Goal: Transaction & Acquisition: Purchase product/service

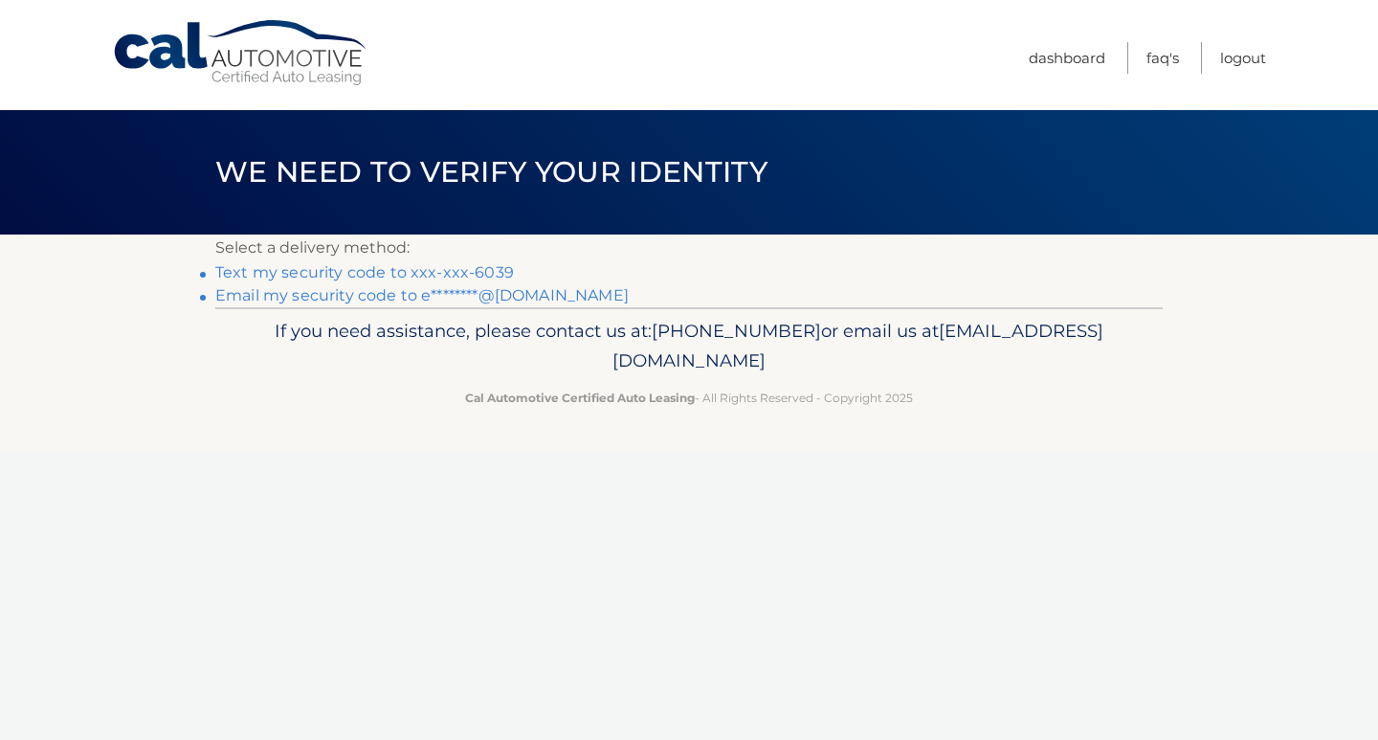
click at [464, 269] on link "Text my security code to xxx-xxx-6039" at bounding box center [364, 272] width 299 height 18
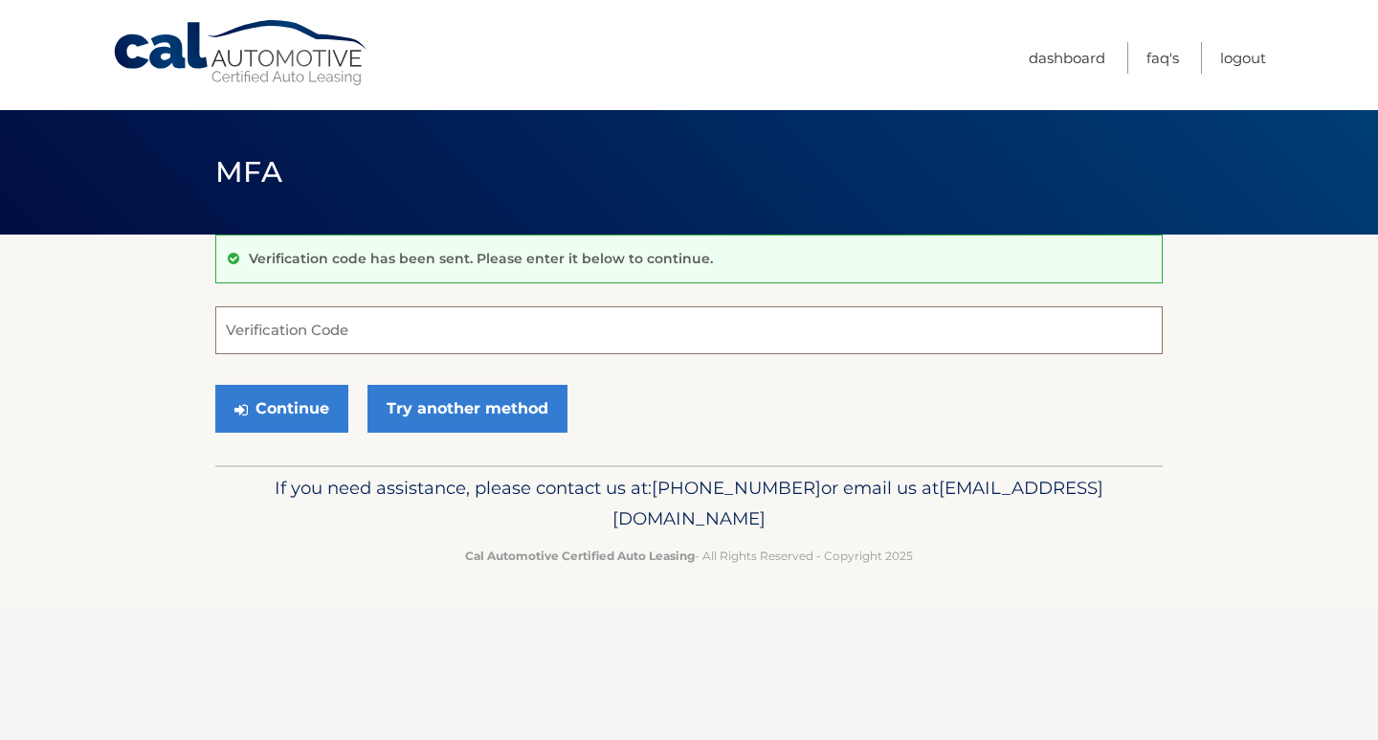
click at [364, 336] on input "Verification Code" at bounding box center [688, 330] width 947 height 48
type input "8"
type input "787674"
click at [309, 419] on button "Continue" at bounding box center [281, 409] width 133 height 48
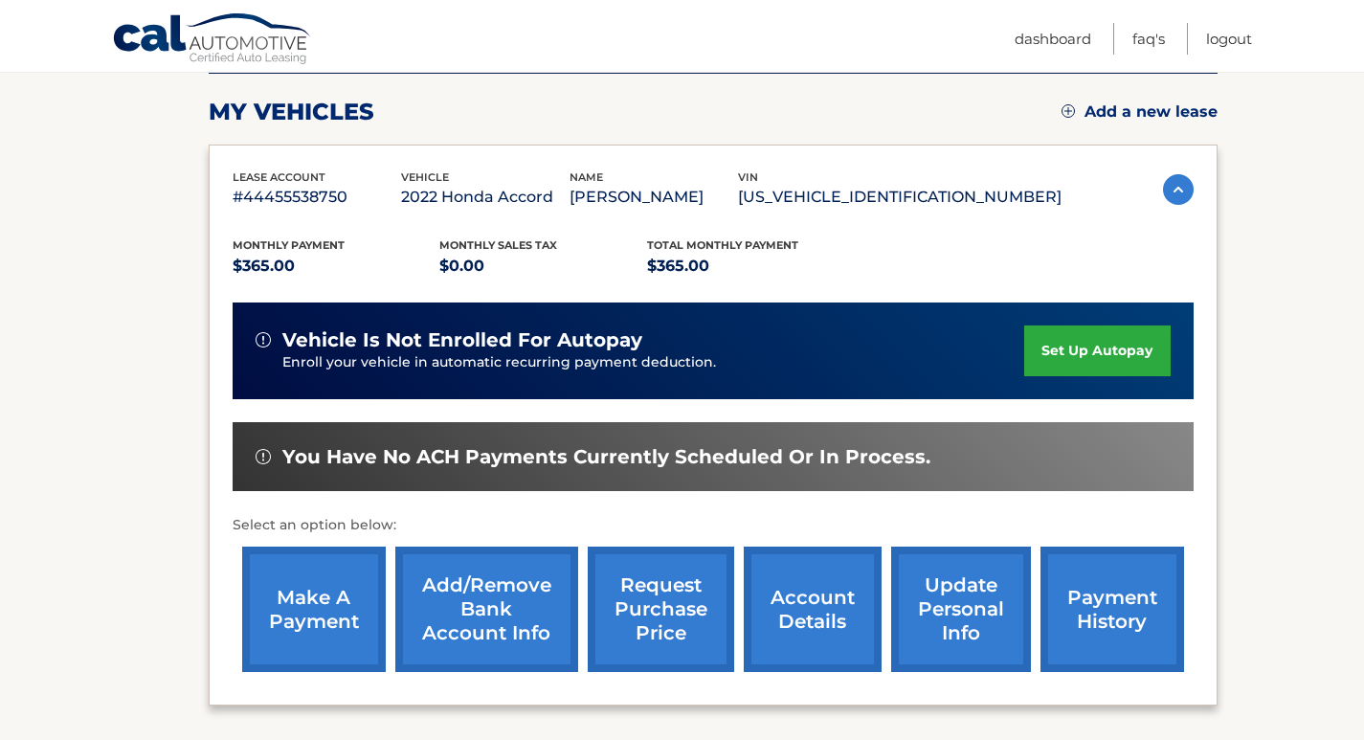
scroll to position [229, 0]
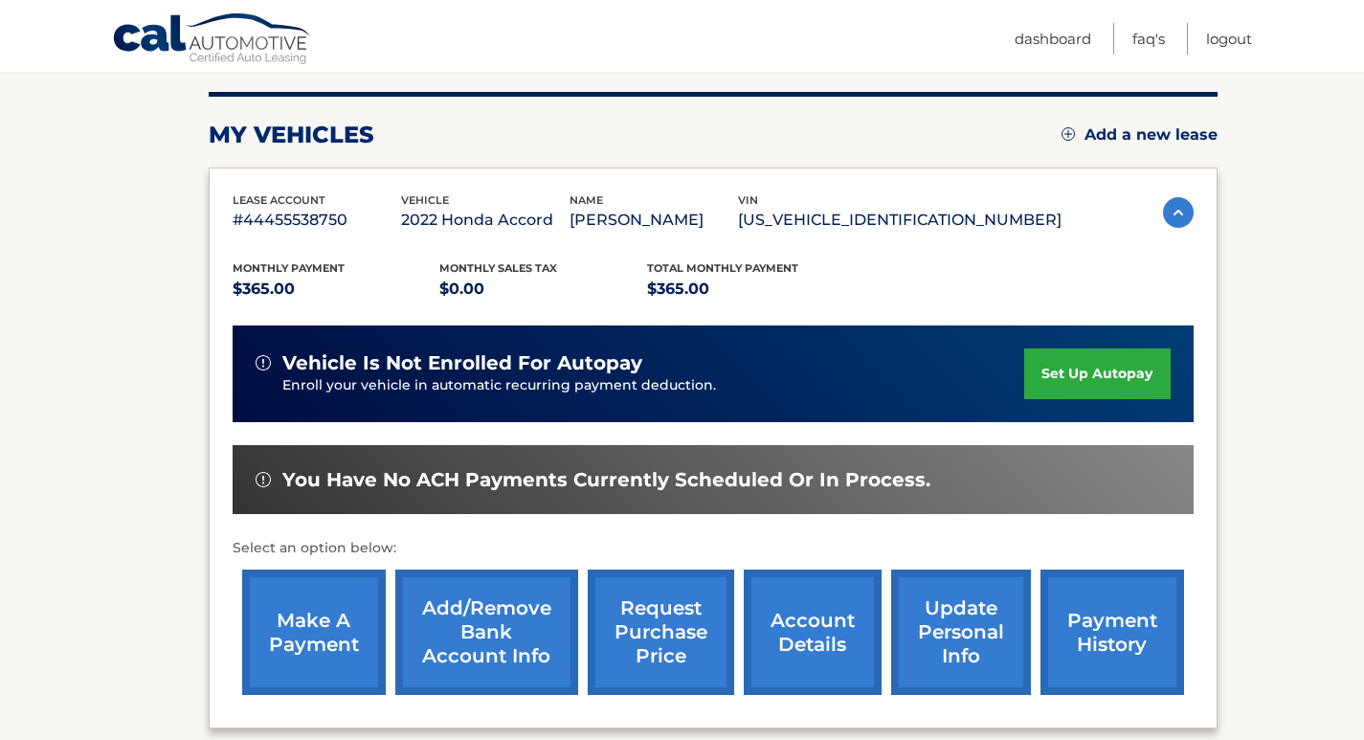
click at [315, 620] on link "make a payment" at bounding box center [314, 631] width 144 height 125
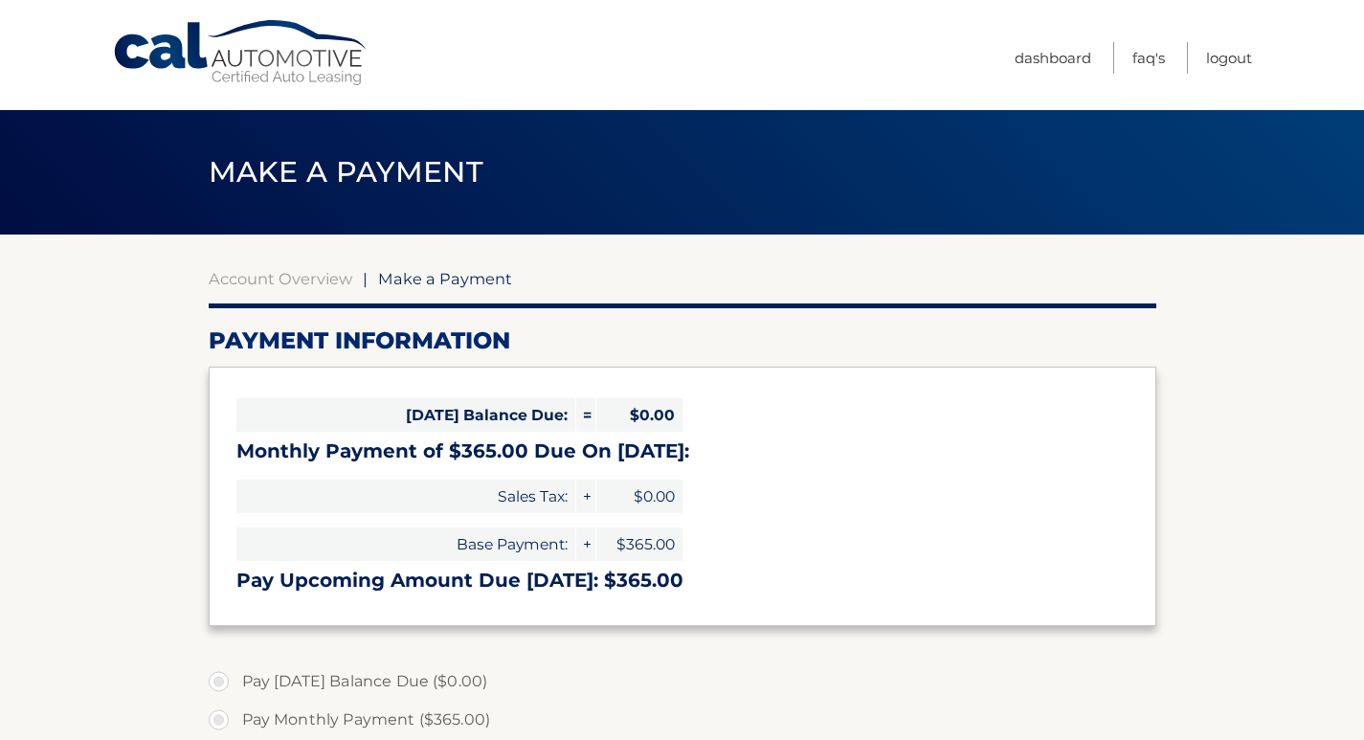
select select "MzYwMDA1MjMtYjk5ZS00MDY0LWEyZDMtNWE1OWE4YzhkZmFm"
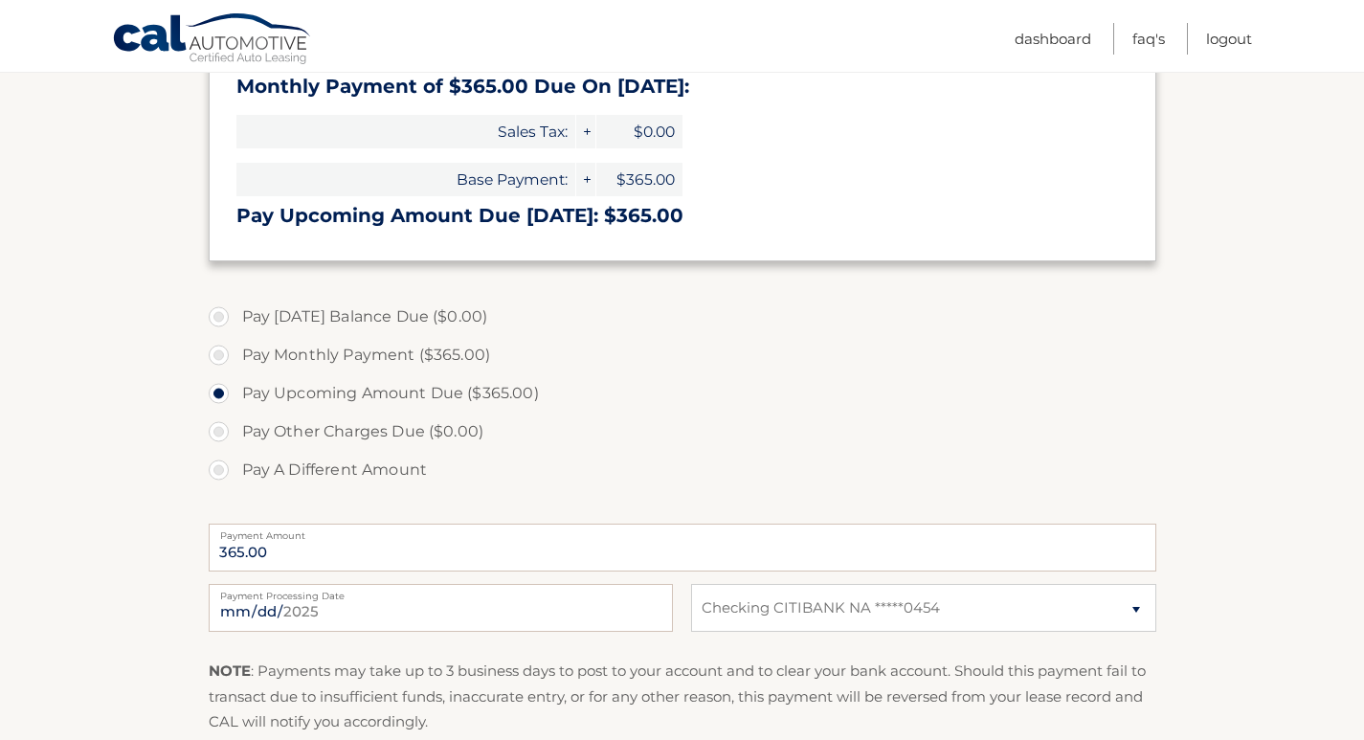
scroll to position [383, 0]
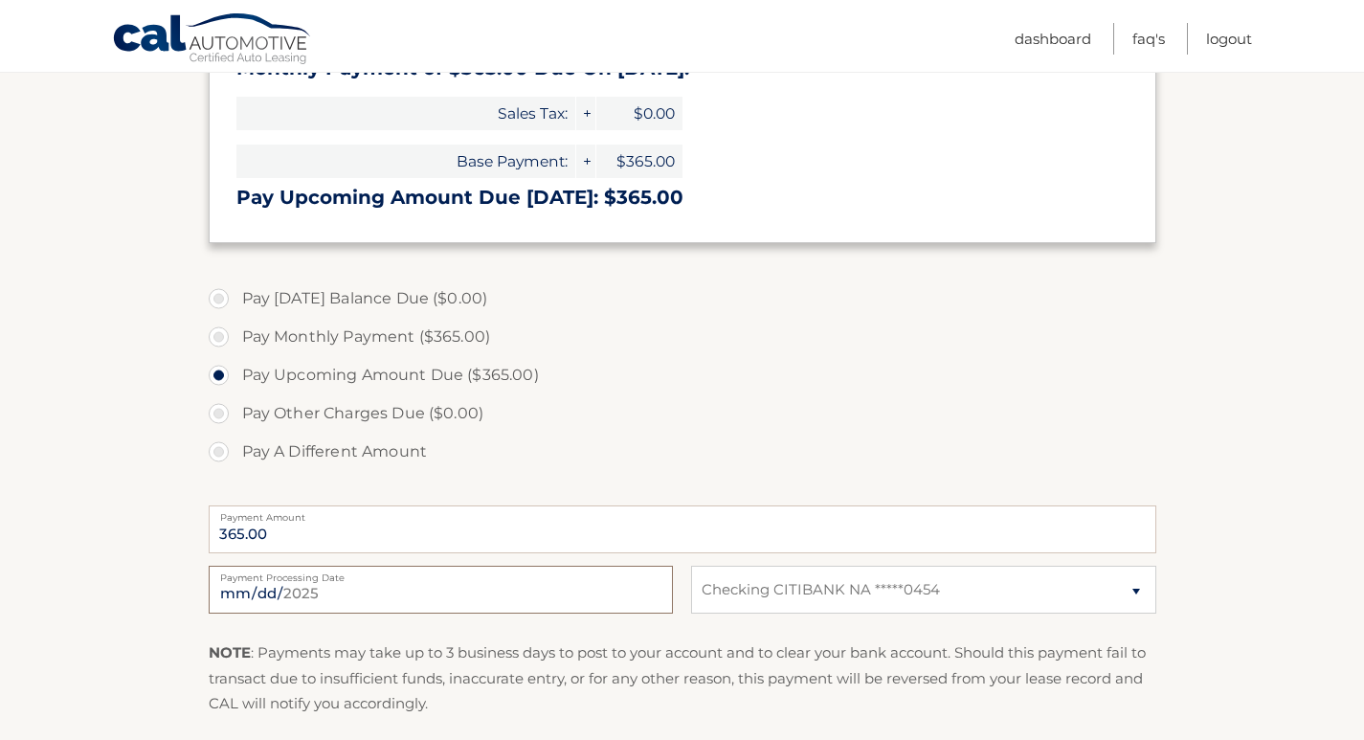
click at [252, 595] on input "2025-09-08" at bounding box center [441, 590] width 464 height 48
click at [113, 601] on section "Account Overview | Make a Payment Payment Information Today's Balance Due: = $0…" at bounding box center [682, 345] width 1364 height 987
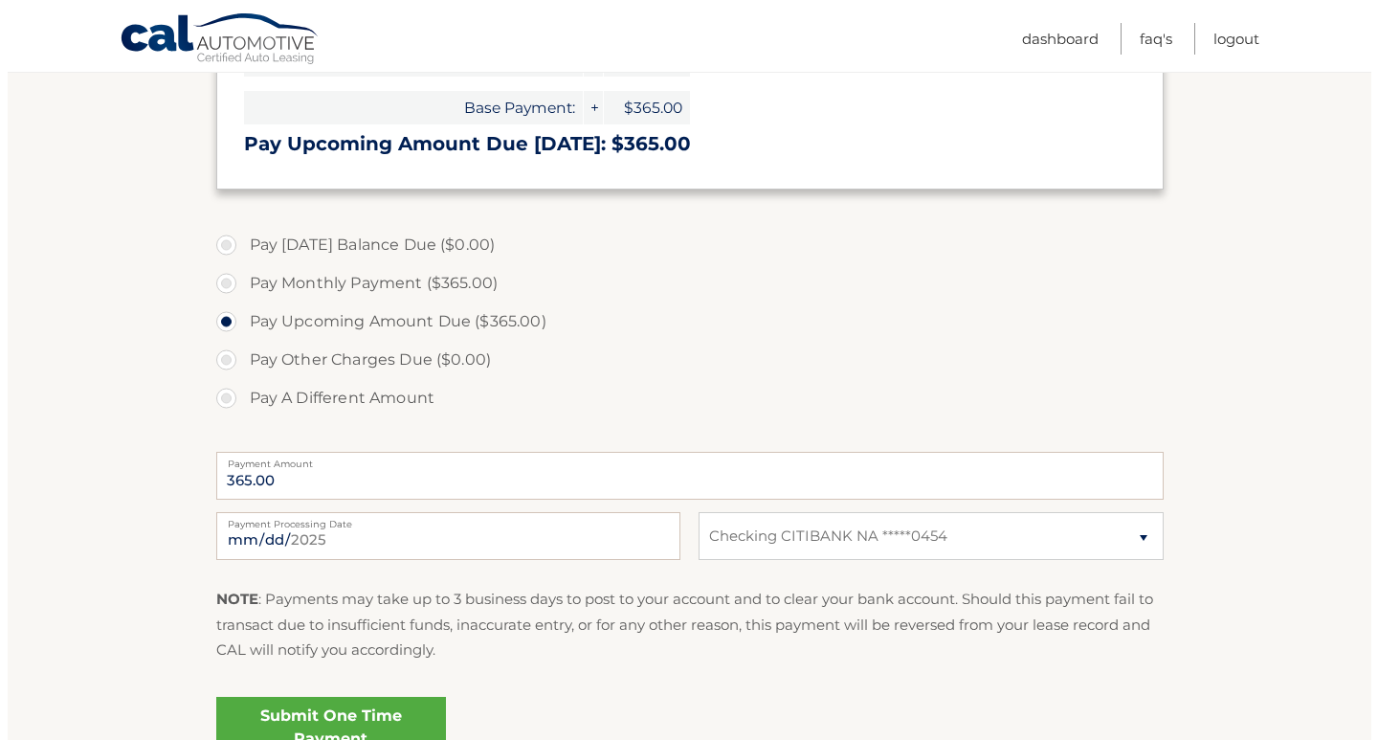
scroll to position [628, 0]
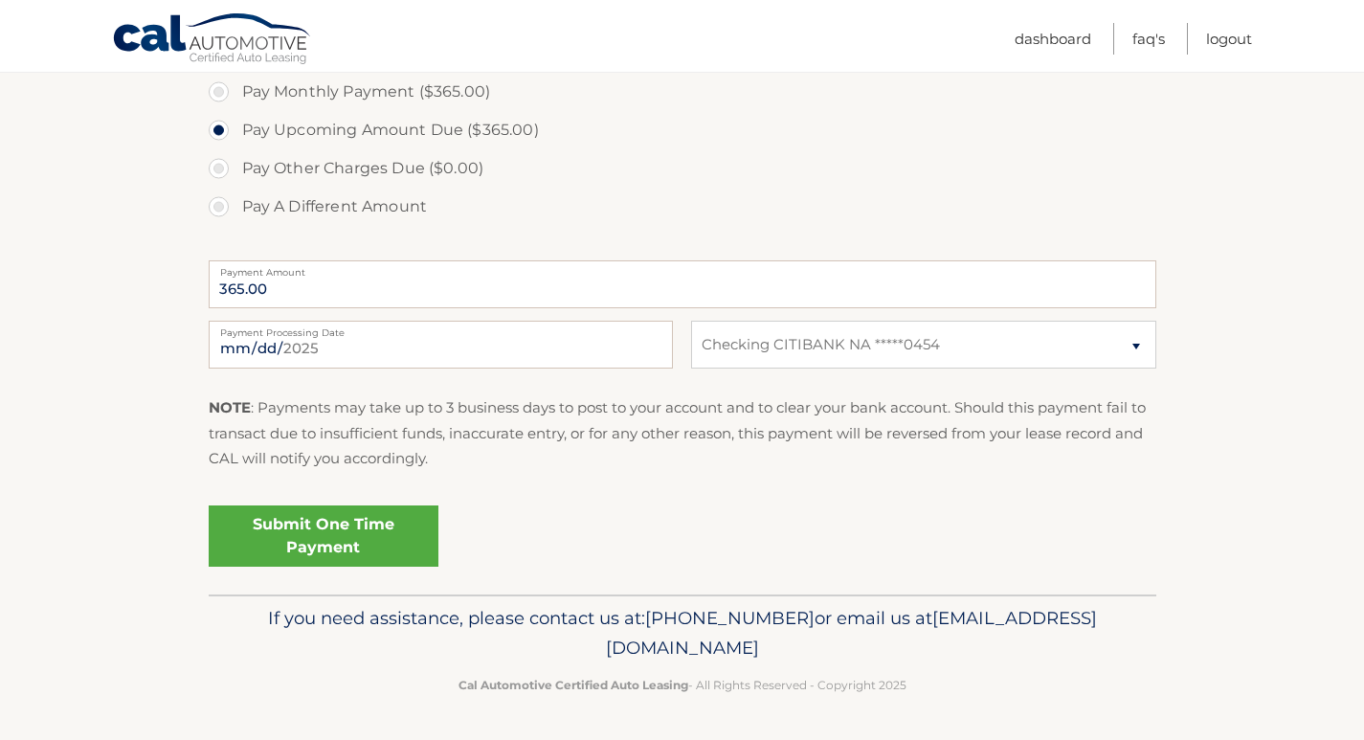
click at [381, 533] on link "Submit One Time Payment" at bounding box center [324, 535] width 230 height 61
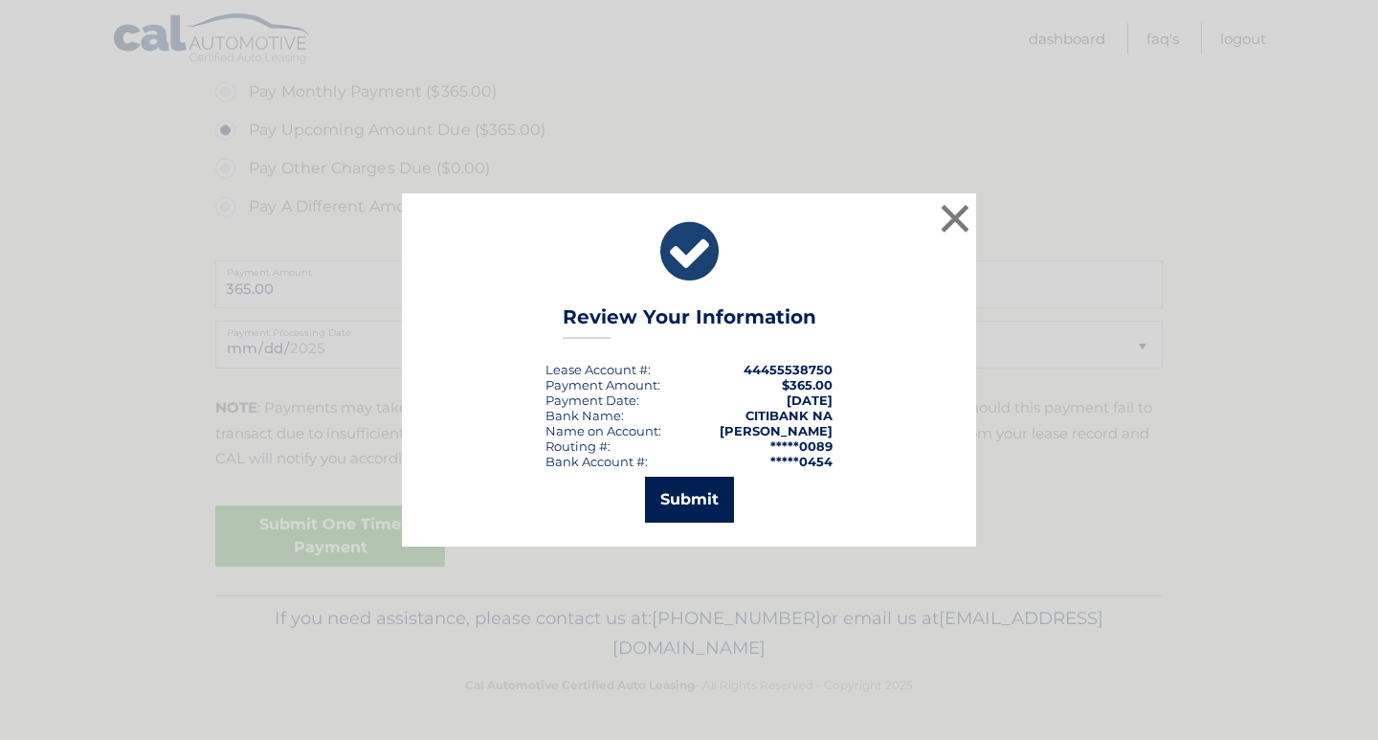
click at [689, 498] on button "Submit" at bounding box center [689, 500] width 89 height 46
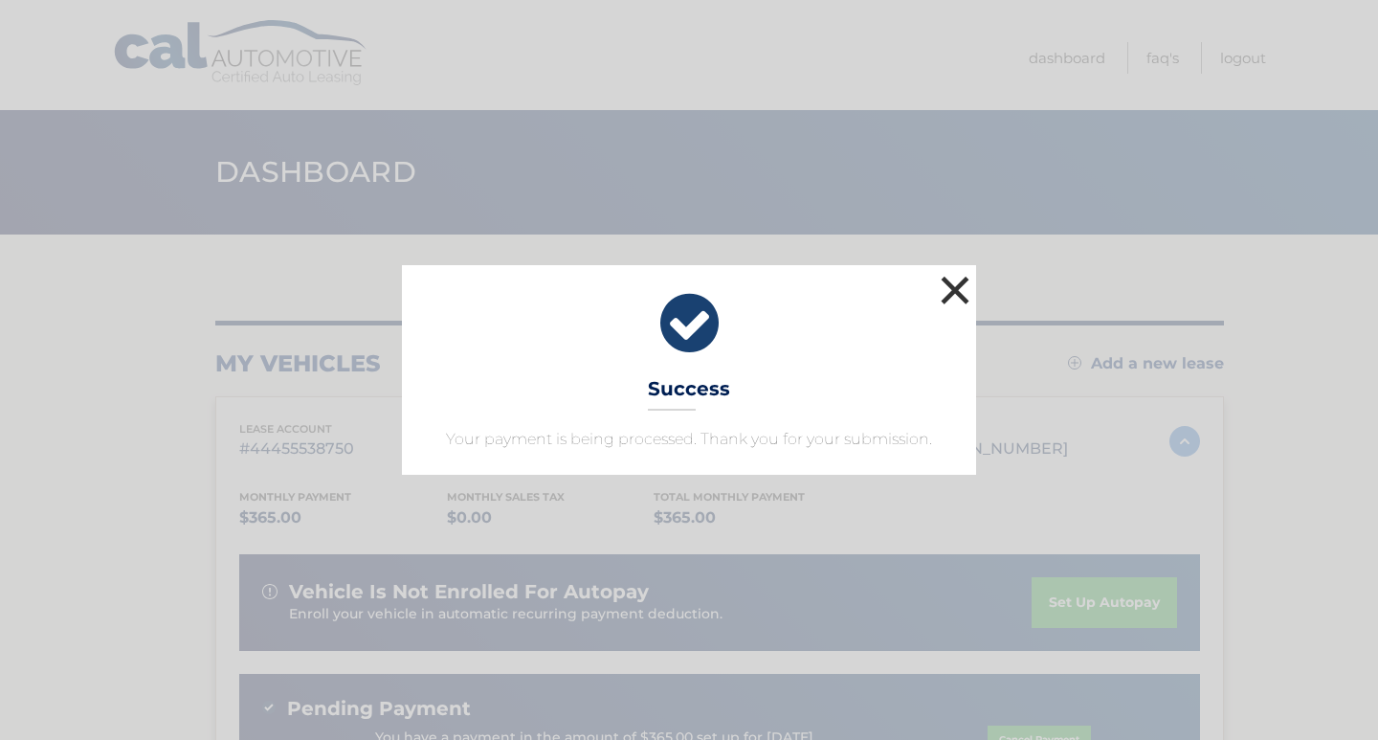
click at [951, 292] on button "×" at bounding box center [955, 290] width 38 height 38
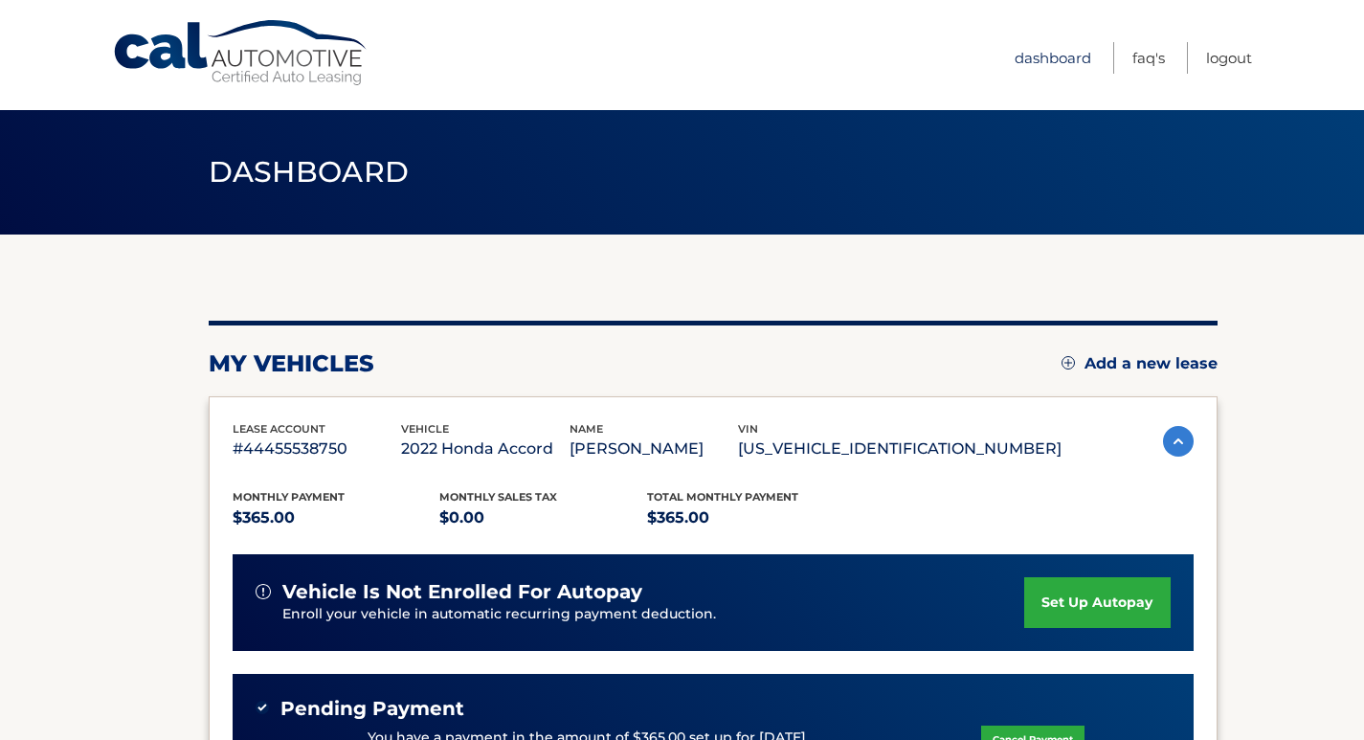
click at [1055, 55] on link "Dashboard" at bounding box center [1052, 58] width 77 height 32
click at [1244, 57] on link "Logout" at bounding box center [1229, 58] width 46 height 32
